Goal: Check status: Check status

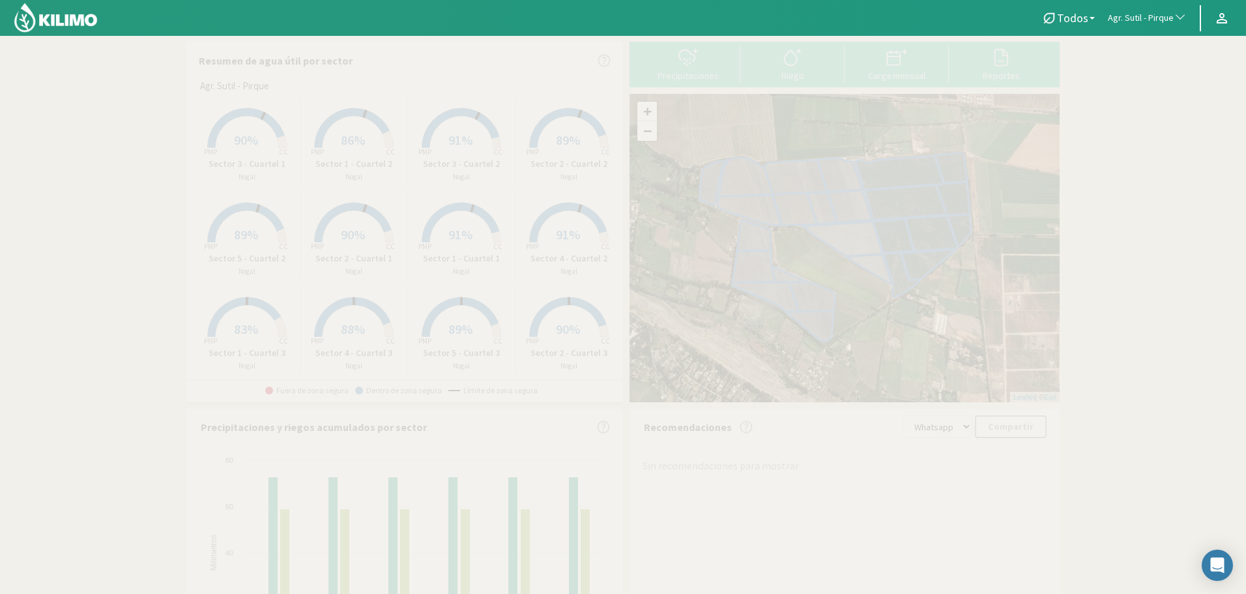
drag, startPoint x: 1120, startPoint y: 6, endPoint x: 1114, endPoint y: 10, distance: 7.0
click at [1114, 9] on button "Agr. Sutil - Pirque" at bounding box center [1147, 18] width 92 height 29
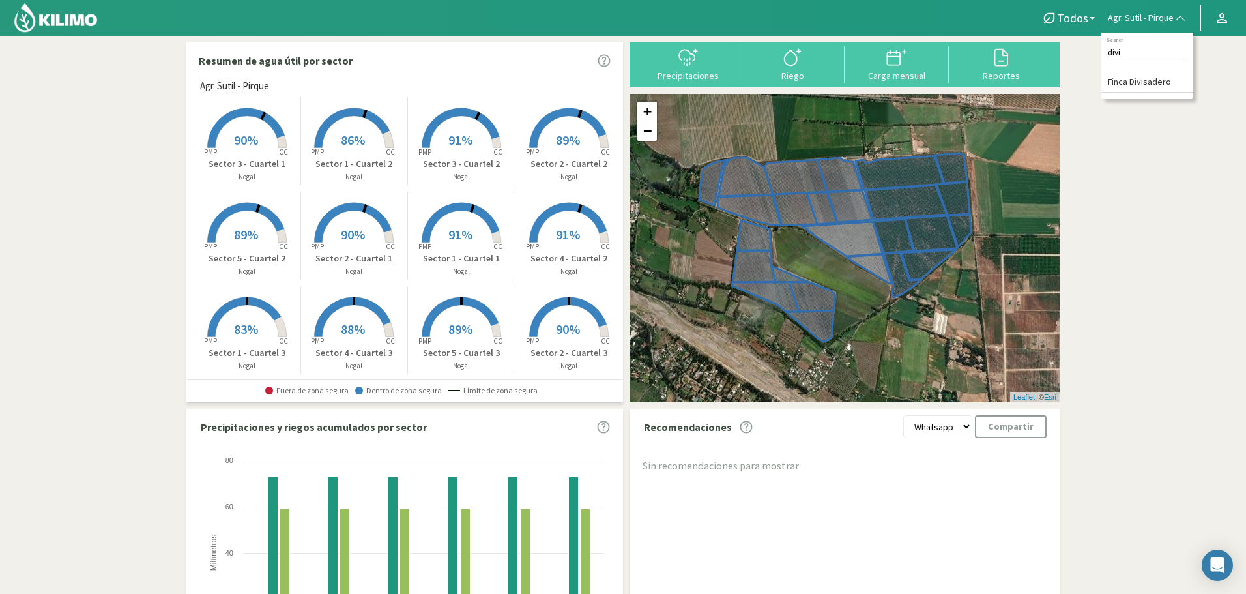
type input "divi"
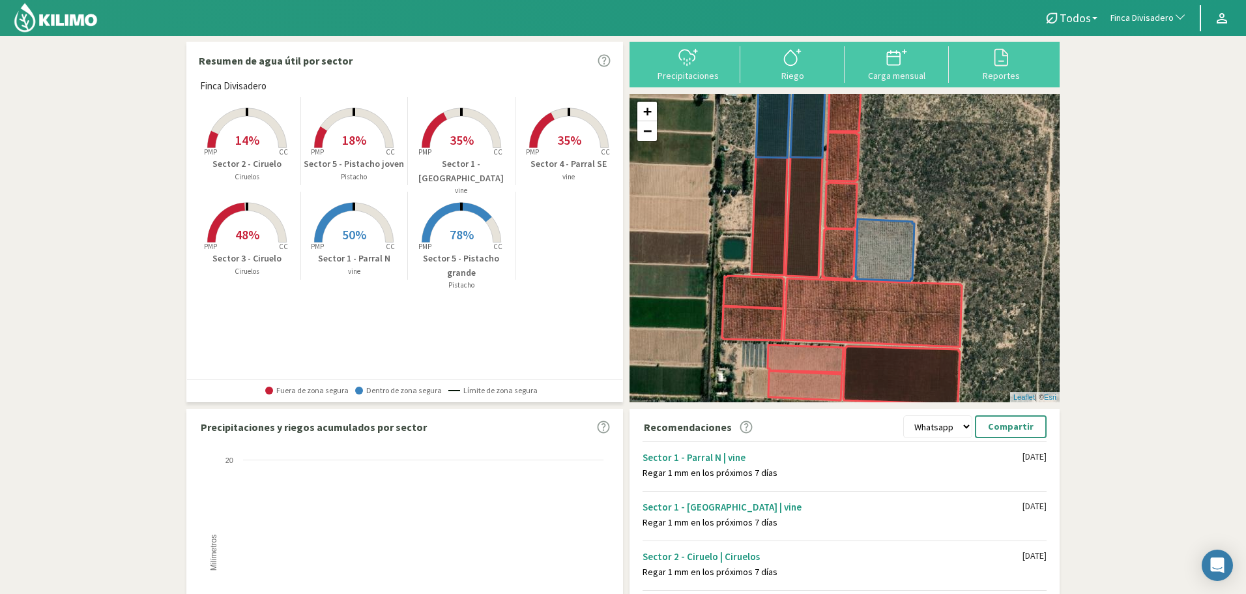
click at [244, 232] on span "48%" at bounding box center [247, 234] width 24 height 16
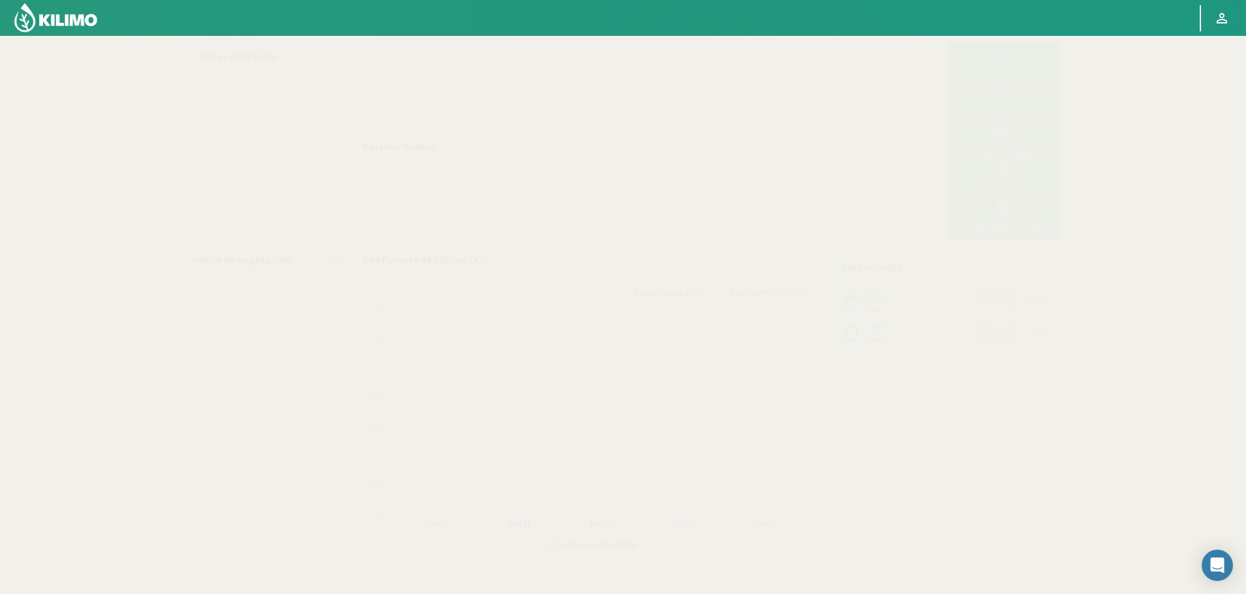
select select "110: Object"
select select "3: Object"
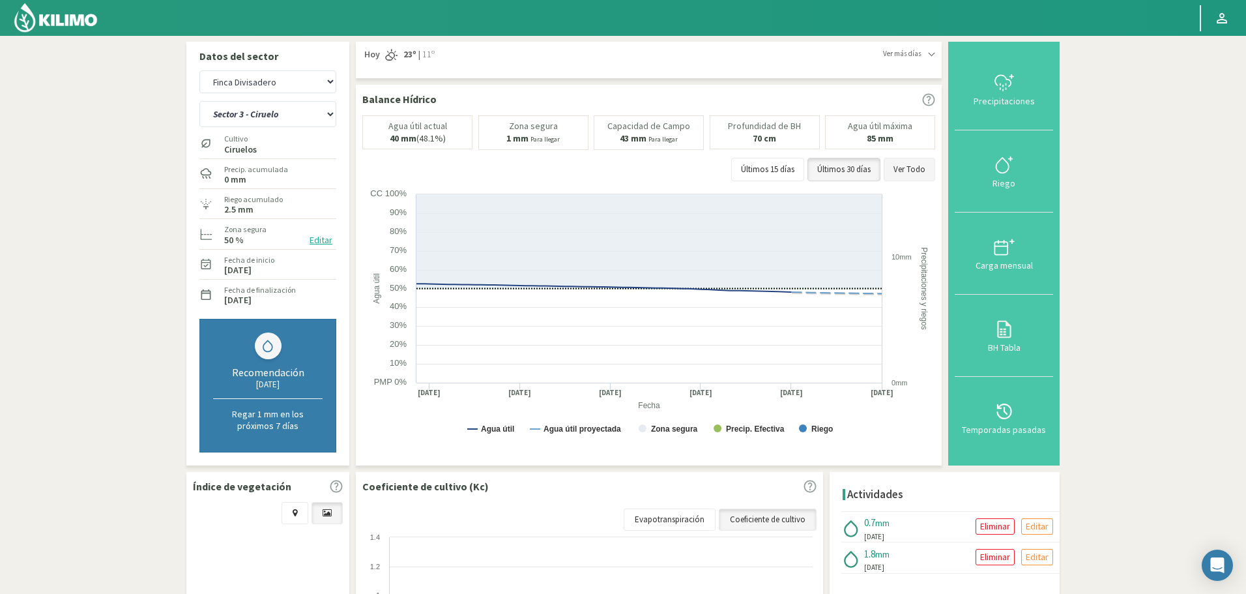
click at [915, 160] on button "Ver Todo" at bounding box center [909, 169] width 51 height 23
